Goal: Information Seeking & Learning: Check status

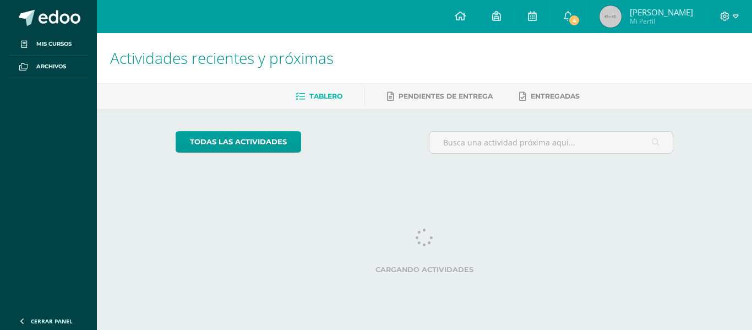
click at [573, 19] on icon at bounding box center [568, 16] width 9 height 10
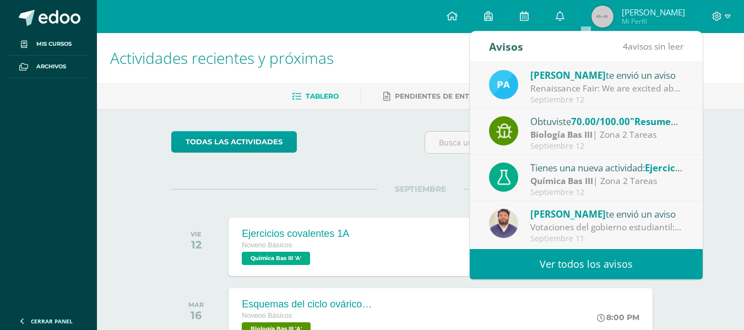
click at [569, 265] on link "Ver todos los avisos" at bounding box center [586, 264] width 233 height 30
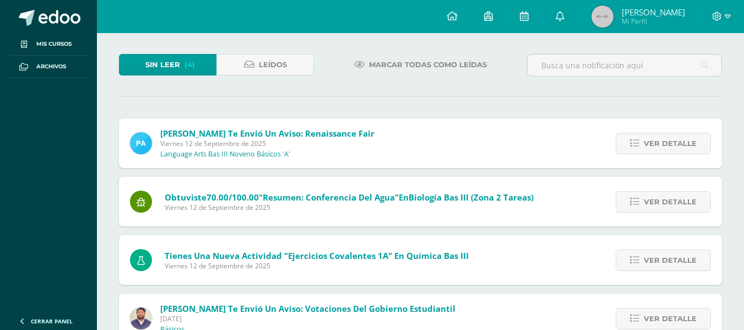
scroll to position [86, 0]
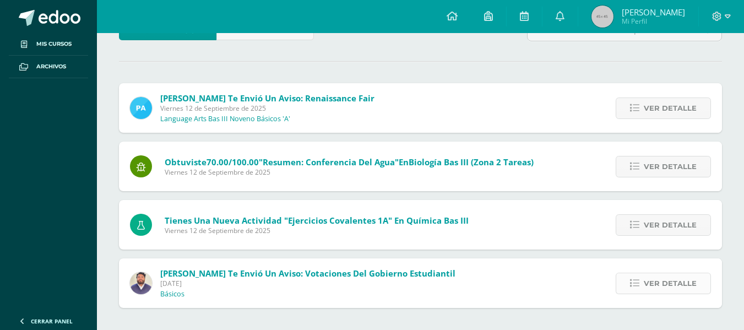
click at [646, 283] on span "Ver detalle" at bounding box center [670, 283] width 53 height 20
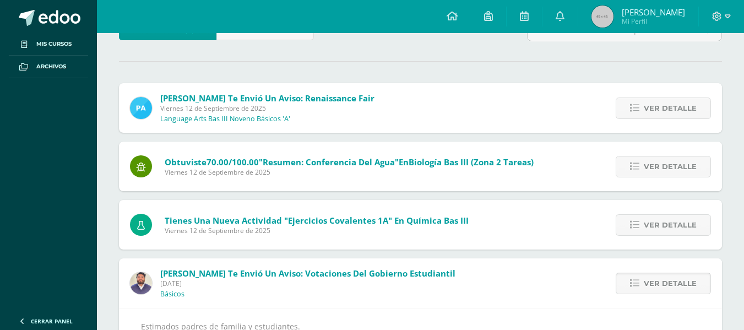
scroll to position [228, 0]
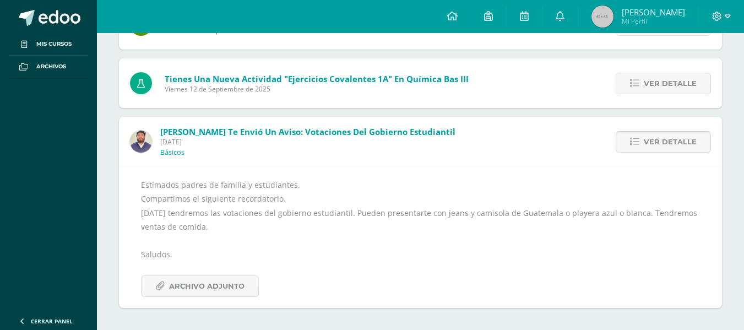
click at [670, 148] on span "Ver detalle" at bounding box center [670, 142] width 53 height 20
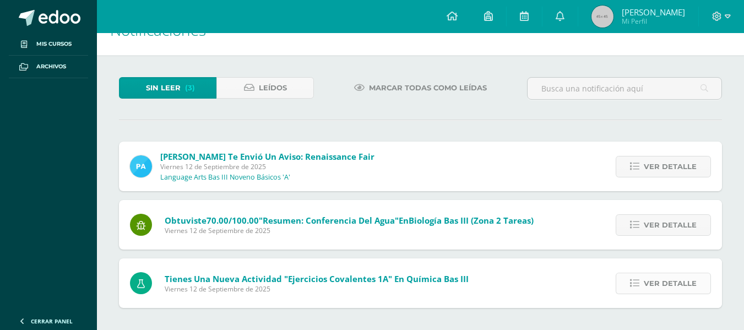
click at [659, 286] on span "Ver detalle" at bounding box center [670, 283] width 53 height 20
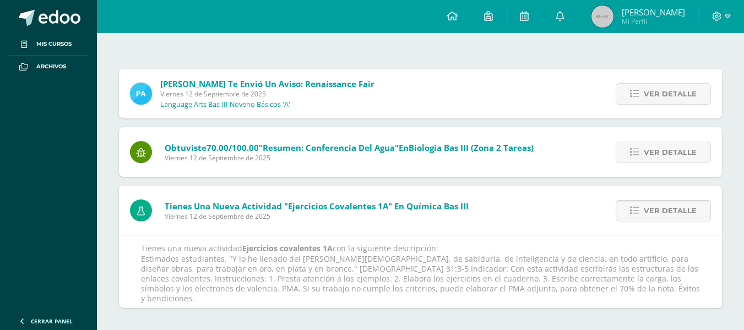
scroll to position [130, 0]
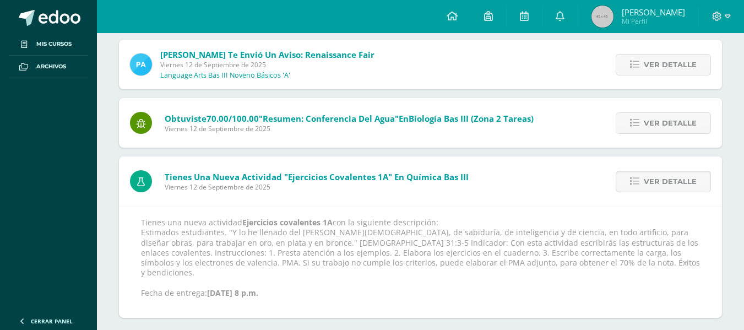
click at [654, 177] on span "Ver detalle" at bounding box center [670, 181] width 53 height 20
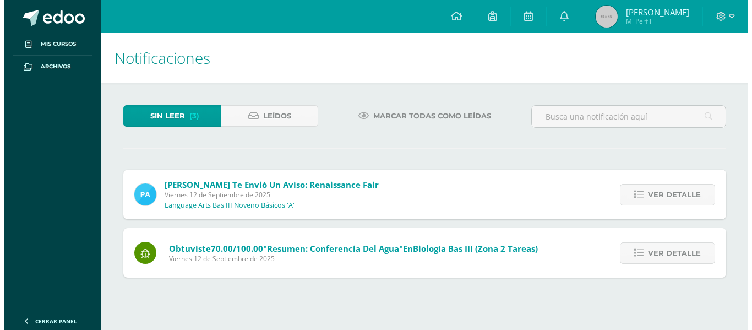
scroll to position [0, 0]
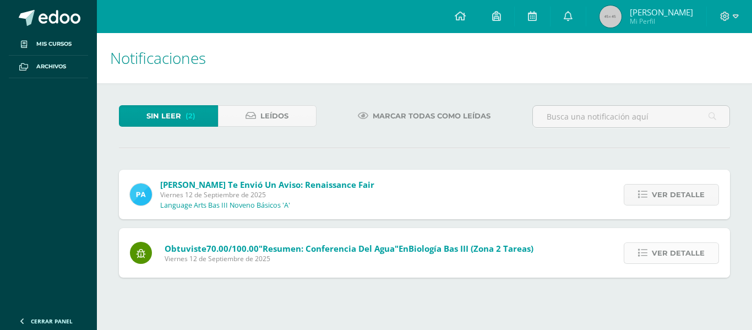
click at [675, 254] on span "Ver detalle" at bounding box center [678, 253] width 53 height 20
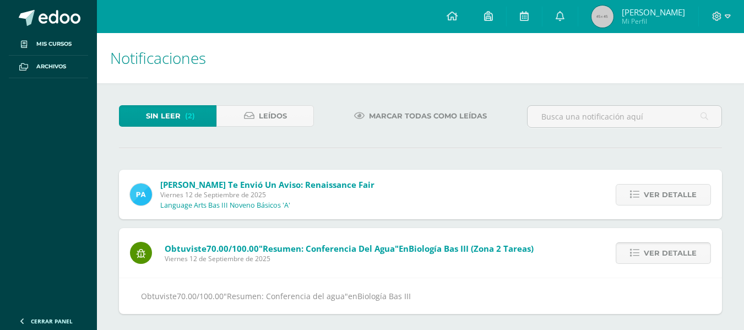
click at [671, 251] on span "Ver detalle" at bounding box center [670, 253] width 53 height 20
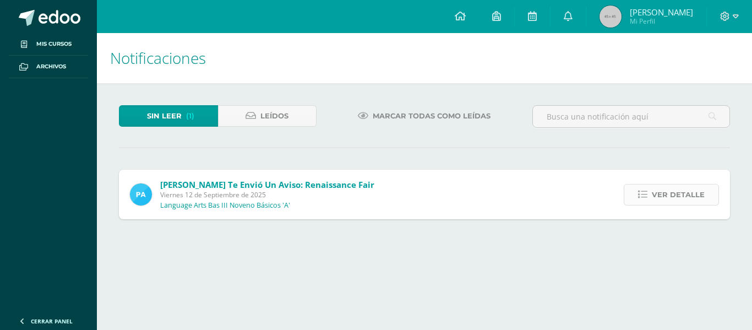
click at [655, 194] on span "Ver detalle" at bounding box center [678, 195] width 53 height 20
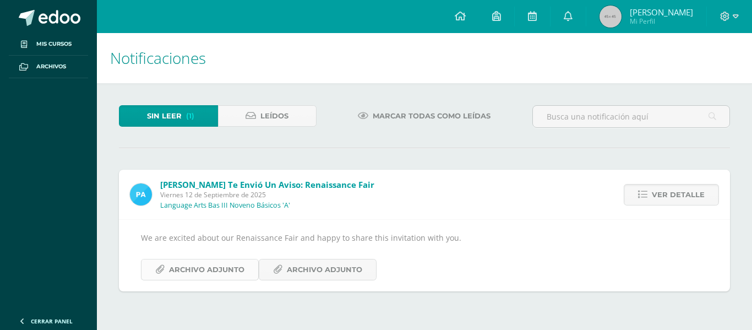
click at [208, 268] on span "Archivo Adjunto" at bounding box center [206, 269] width 75 height 20
click at [333, 272] on span "Archivo Adjunto" at bounding box center [324, 269] width 75 height 20
click at [436, 132] on div "Marcar todas como leídas" at bounding box center [424, 121] width 207 height 32
